Goal: Task Accomplishment & Management: Manage account settings

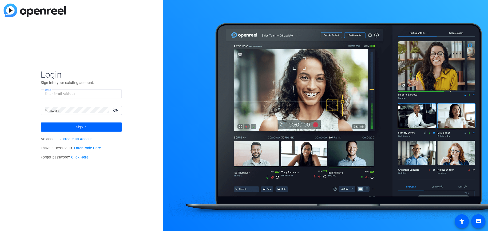
paste input "[EMAIL_ADDRESS][PERSON_NAME][DOMAIN_NAME]"
type input "[EMAIL_ADDRESS][PERSON_NAME][DOMAIN_NAME]"
click at [91, 95] on input "Email" at bounding box center [81, 94] width 73 height 6
paste input "[EMAIL_ADDRESS][PERSON_NAME][DOMAIN_NAME]"
type input "[EMAIL_ADDRESS][PERSON_NAME][DOMAIN_NAME]"
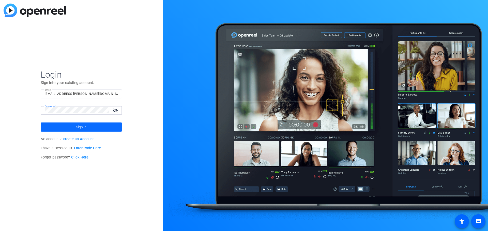
click at [82, 128] on span "Sign in" at bounding box center [81, 127] width 10 height 13
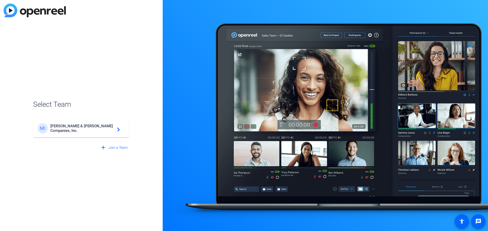
click at [87, 130] on span "[PERSON_NAME] & [PERSON_NAME] Companies, Inc." at bounding box center [82, 128] width 64 height 9
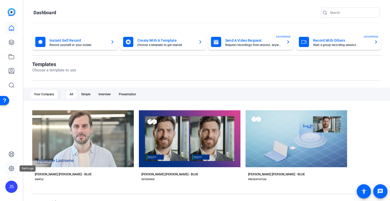
click at [12, 167] on icon at bounding box center [11, 168] width 6 height 6
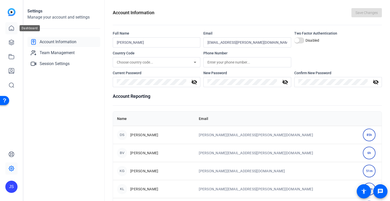
click at [10, 25] on icon at bounding box center [11, 28] width 6 height 6
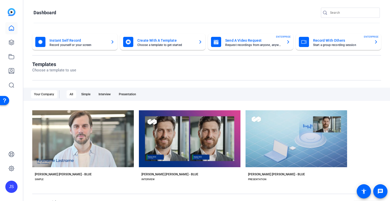
click at [153, 42] on mat-card-title "Create With A Template" at bounding box center [165, 40] width 57 height 6
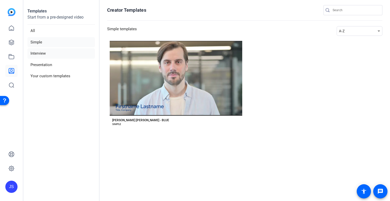
click at [38, 56] on li "Interview" at bounding box center [61, 53] width 68 height 10
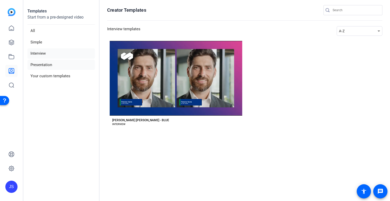
click at [38, 63] on li "Presentation" at bounding box center [61, 65] width 68 height 10
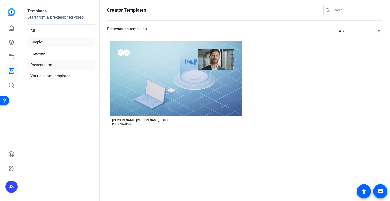
click at [39, 43] on li "Simple" at bounding box center [61, 42] width 68 height 10
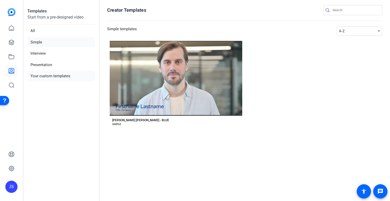
click at [37, 77] on li "Your custom templates" at bounding box center [61, 76] width 68 height 10
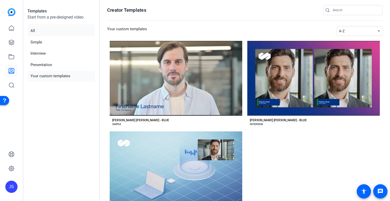
click at [33, 33] on li "All" at bounding box center [61, 31] width 68 height 10
click at [11, 27] on icon at bounding box center [11, 28] width 6 height 6
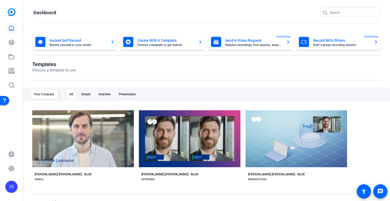
click at [232, 41] on mat-card-title "Send A Video Request" at bounding box center [253, 40] width 57 height 6
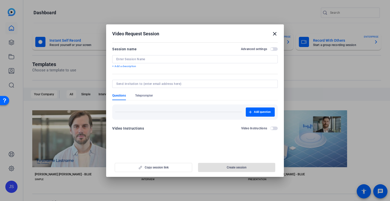
click at [275, 34] on mat-icon "close" at bounding box center [275, 34] width 6 height 6
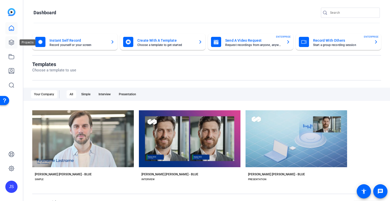
click at [12, 41] on icon at bounding box center [11, 42] width 6 height 6
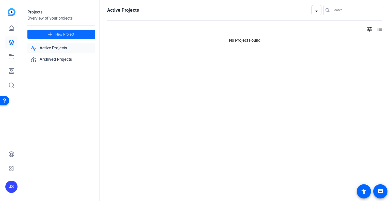
click at [63, 32] on span "New Project" at bounding box center [64, 34] width 19 height 5
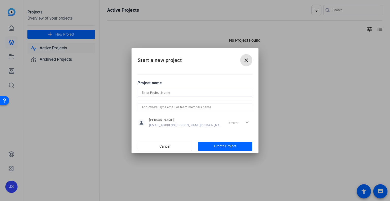
click at [149, 95] on input at bounding box center [195, 93] width 107 height 6
type input "[PERSON_NAME] Insurance - Small A&E Firm Policy Features"
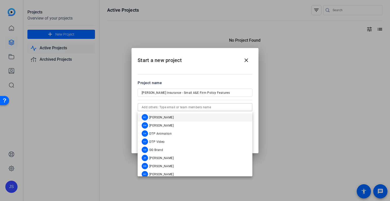
click at [166, 106] on input "text" at bounding box center [195, 107] width 107 height 6
click at [155, 167] on span "[PERSON_NAME]" at bounding box center [161, 166] width 24 height 4
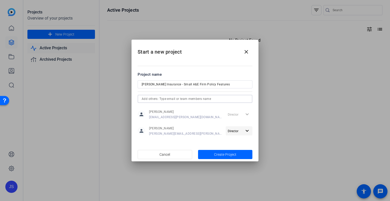
click at [236, 129] on span "Director" at bounding box center [233, 131] width 11 height 4
click at [236, 129] on div at bounding box center [195, 100] width 390 height 201
click at [236, 129] on span "Director" at bounding box center [233, 131] width 11 height 4
click at [234, 115] on div at bounding box center [195, 100] width 390 height 201
click at [234, 115] on div "Director expand_more" at bounding box center [239, 114] width 27 height 9
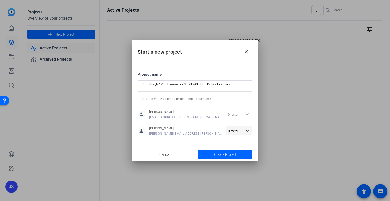
click at [235, 132] on span "Director" at bounding box center [233, 131] width 11 height 4
click at [205, 138] on div at bounding box center [195, 100] width 390 height 201
click at [208, 152] on span "button" at bounding box center [225, 154] width 55 height 12
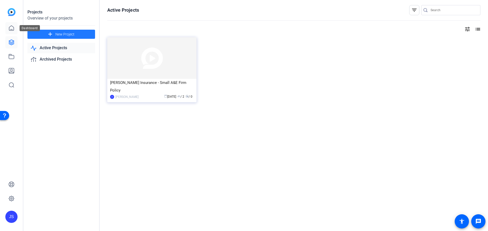
click at [10, 31] on icon at bounding box center [11, 28] width 6 height 6
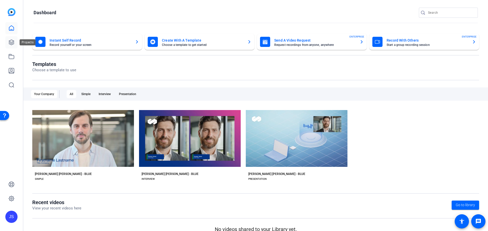
click at [11, 44] on icon at bounding box center [11, 42] width 5 height 5
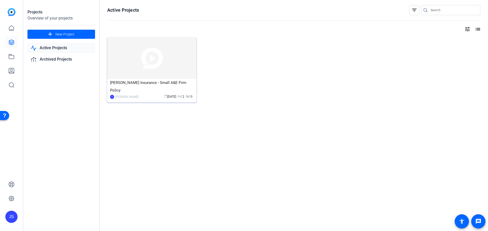
click at [155, 78] on img at bounding box center [151, 58] width 89 height 42
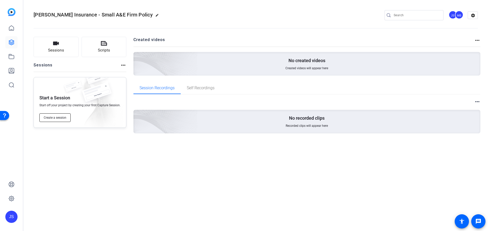
click at [55, 120] on button "Create a session" at bounding box center [54, 118] width 31 height 9
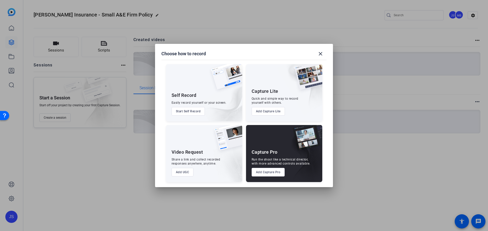
click at [188, 173] on button "Add UGC" at bounding box center [183, 172] width 22 height 9
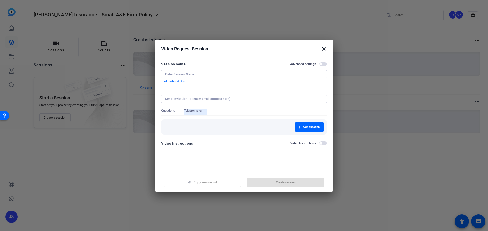
click at [193, 111] on span "Teleprompter" at bounding box center [193, 111] width 18 height 4
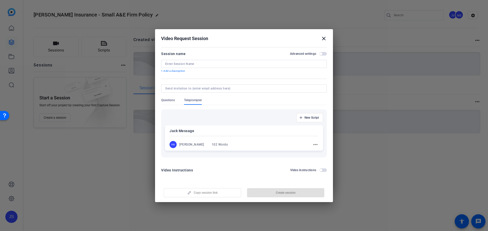
click at [203, 129] on p "Jack Message" at bounding box center [243, 131] width 149 height 6
click at [313, 146] on mat-icon "more_horiz" at bounding box center [315, 145] width 6 height 6
click at [314, 150] on button "Edit" at bounding box center [326, 152] width 28 height 6
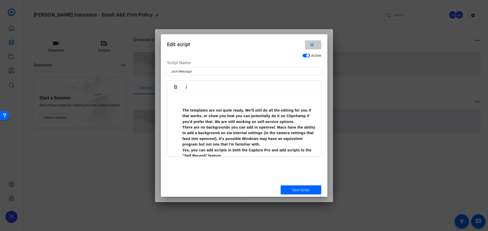
click at [309, 42] on mat-icon "close" at bounding box center [312, 45] width 6 height 6
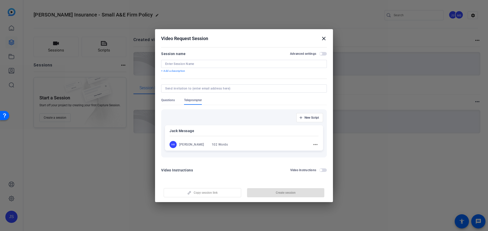
click at [193, 147] on div "[PERSON_NAME]" at bounding box center [191, 145] width 25 height 4
click at [236, 122] on div "New Script" at bounding box center [244, 117] width 158 height 9
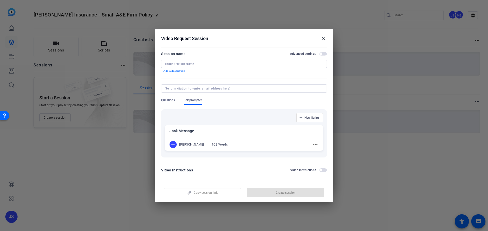
click at [190, 131] on p "Jack Message" at bounding box center [243, 131] width 149 height 6
click at [314, 144] on mat-icon "more_horiz" at bounding box center [315, 145] width 6 height 6
click at [314, 144] on div at bounding box center [244, 115] width 488 height 231
click at [314, 141] on div "MB [PERSON_NAME] 102 Words more_horiz" at bounding box center [243, 144] width 149 height 7
click at [315, 143] on mat-icon "more_horiz" at bounding box center [315, 145] width 6 height 6
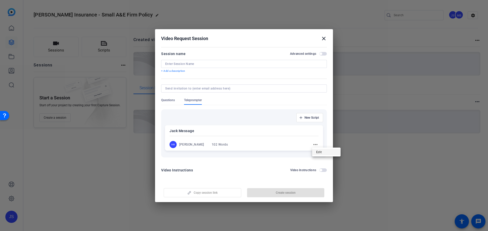
click at [318, 150] on span "Edit" at bounding box center [326, 152] width 20 height 6
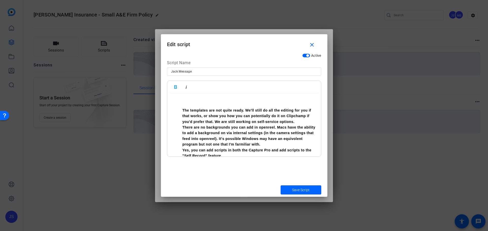
drag, startPoint x: 233, startPoint y: 136, endPoint x: 181, endPoint y: 93, distance: 68.1
click at [181, 93] on div "Bold Italic The templates are not quite ready. We'll still do all the editing f…" at bounding box center [244, 119] width 154 height 76
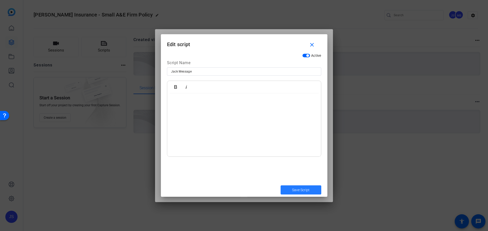
click at [302, 190] on span "Save Script" at bounding box center [301, 190] width 18 height 5
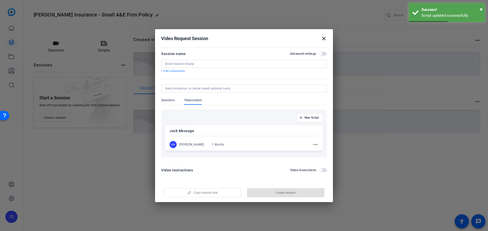
click at [171, 100] on span "Questions" at bounding box center [168, 100] width 14 height 4
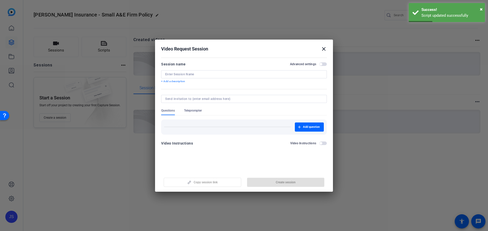
click at [196, 107] on div at bounding box center [244, 106] width 166 height 6
click at [197, 109] on span "Teleprompter" at bounding box center [193, 111] width 18 height 4
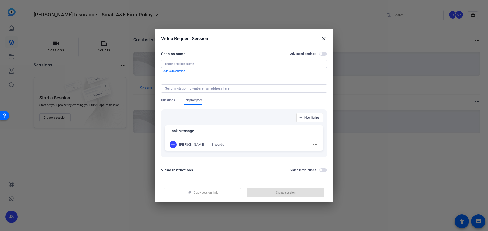
click at [324, 172] on span "button" at bounding box center [323, 171] width 8 height 4
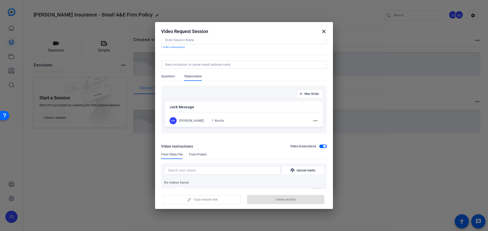
scroll to position [34, 0]
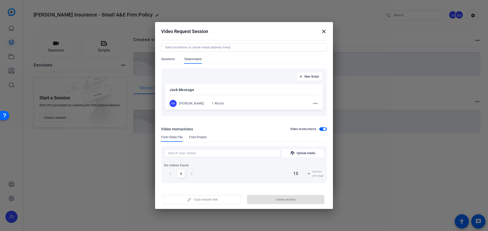
click at [319, 129] on span "button" at bounding box center [323, 130] width 8 height 4
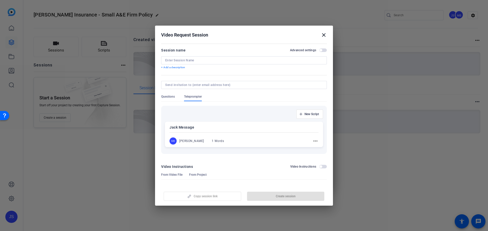
scroll to position [0, 0]
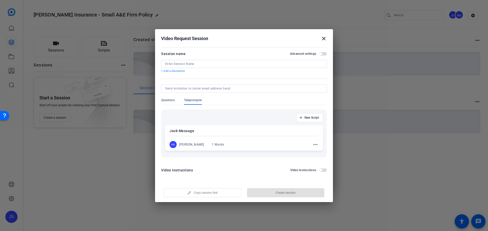
click at [324, 38] on mat-icon "close" at bounding box center [324, 39] width 6 height 6
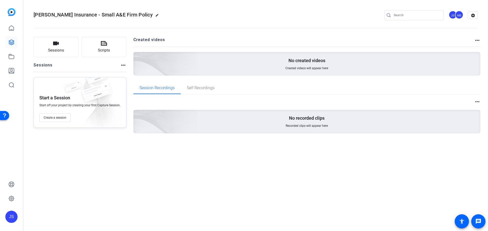
click at [12, 221] on div "JS" at bounding box center [11, 217] width 12 height 12
click at [65, 208] on mat-icon "logout" at bounding box center [67, 205] width 6 height 6
